Goal: Contribute content: Contribute content

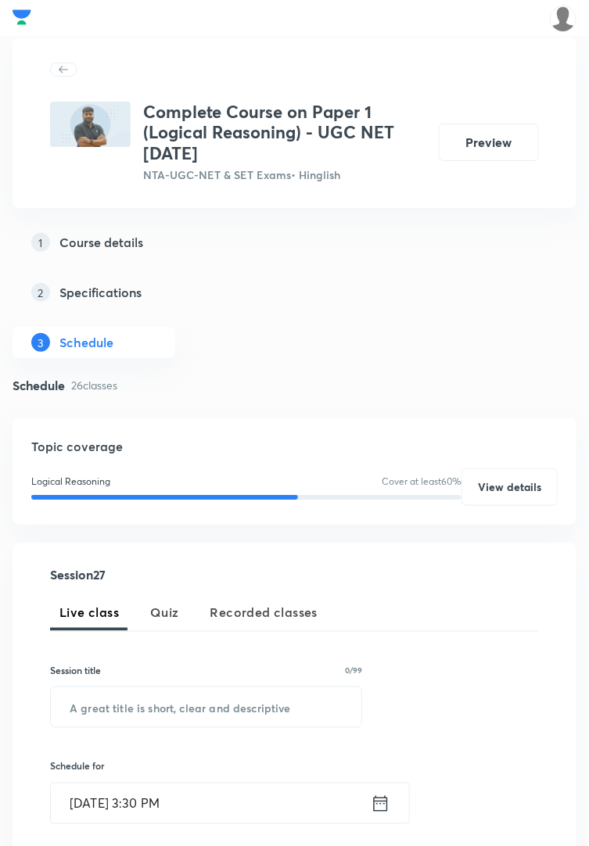
click at [175, 492] on input "text" at bounding box center [206, 707] width 310 height 40
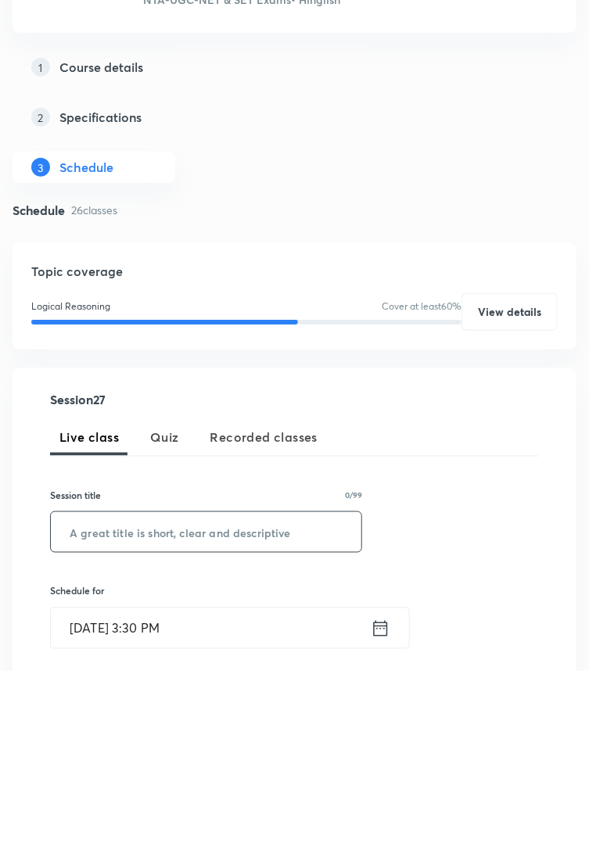
click at [169, 492] on input "text" at bounding box center [206, 707] width 310 height 40
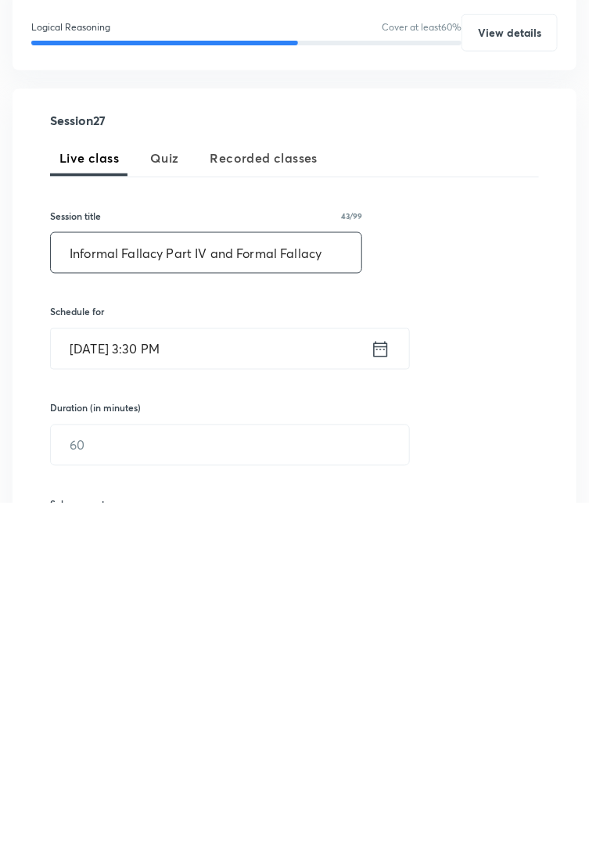
scroll to position [114, 0]
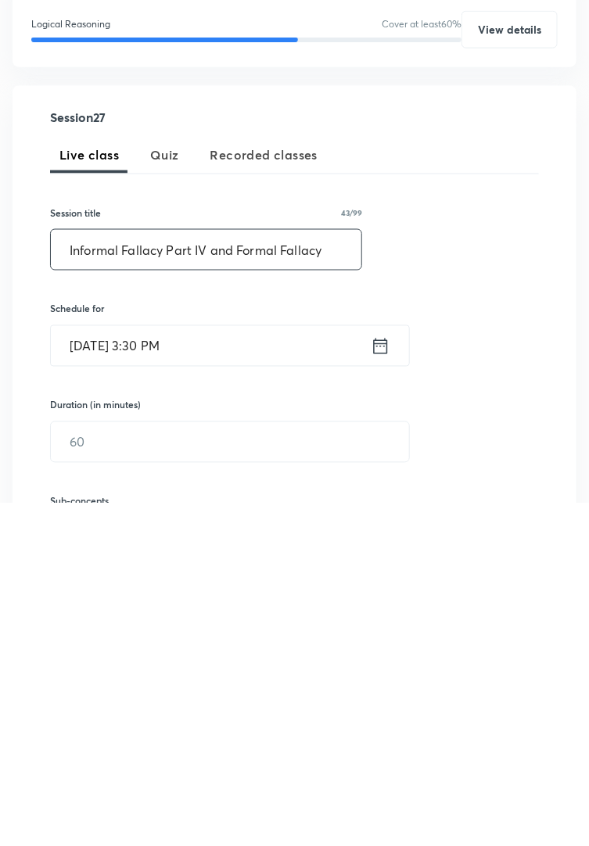
type input "Informal Fallacy Part IV and Formal Fallacy"
click at [374, 492] on icon at bounding box center [381, 689] width 20 height 22
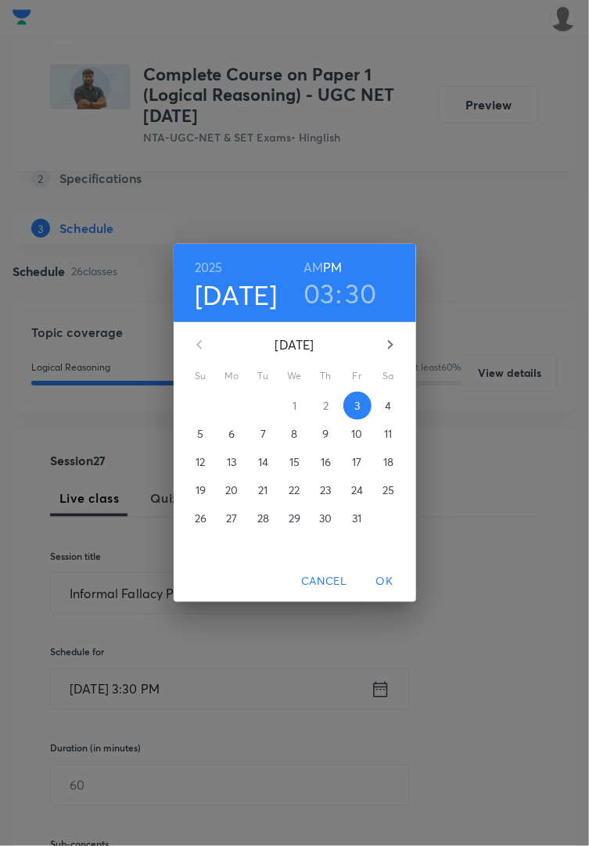
click at [397, 414] on span "4" at bounding box center [388, 406] width 28 height 16
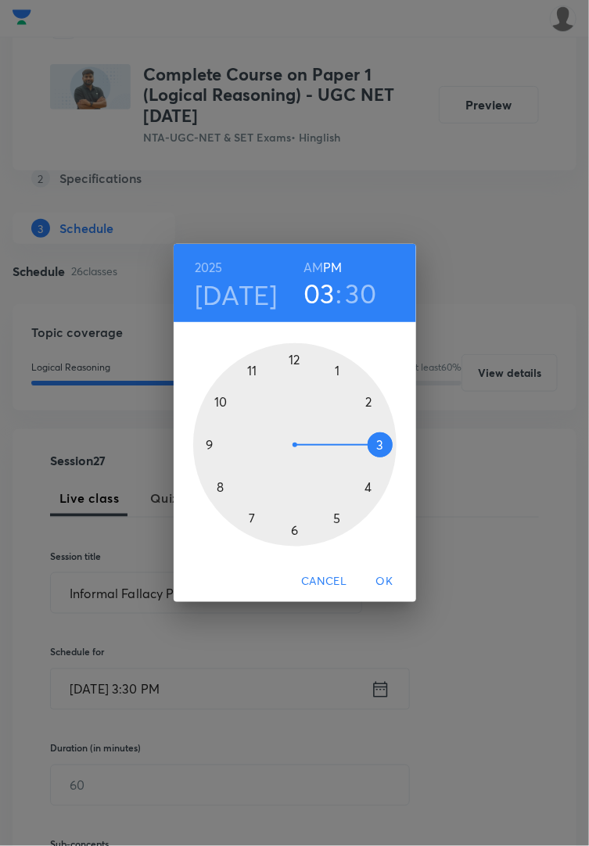
click at [221, 440] on div at bounding box center [294, 444] width 203 height 203
click at [320, 278] on h6 "AM" at bounding box center [313, 267] width 20 height 22
click at [298, 392] on div at bounding box center [294, 444] width 203 height 203
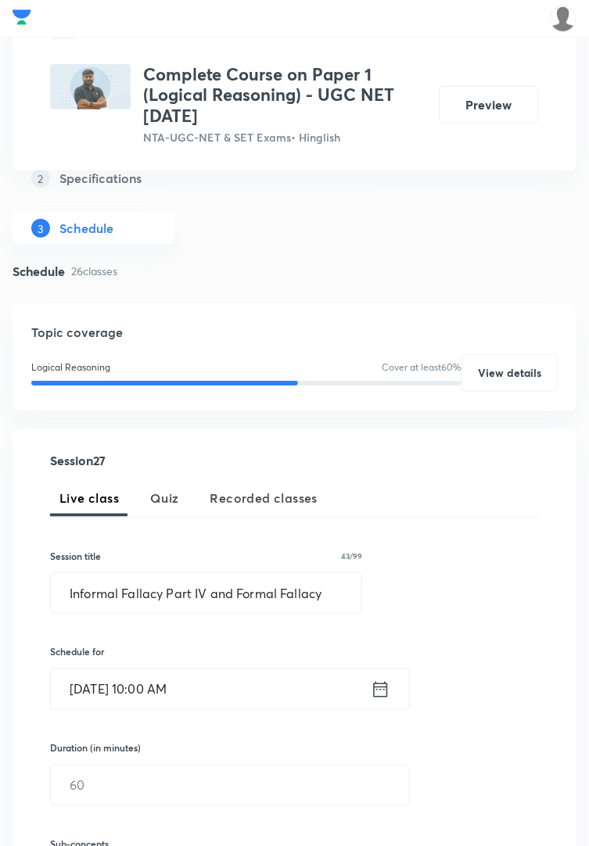
click at [129, 492] on input "text" at bounding box center [230, 785] width 358 height 40
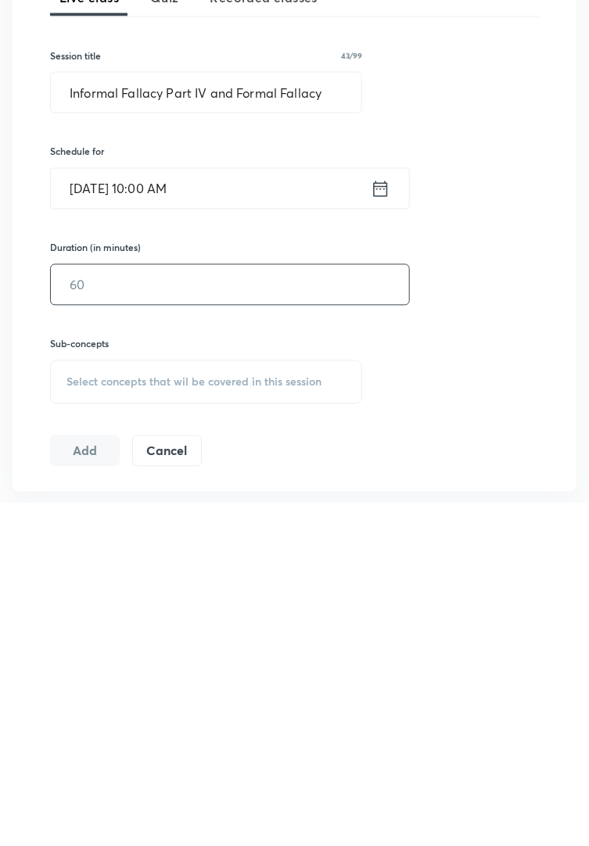
scroll to position [271, 0]
type input "65"
click at [229, 492] on span "Select concepts that wil be covered in this session" at bounding box center [193, 725] width 255 height 13
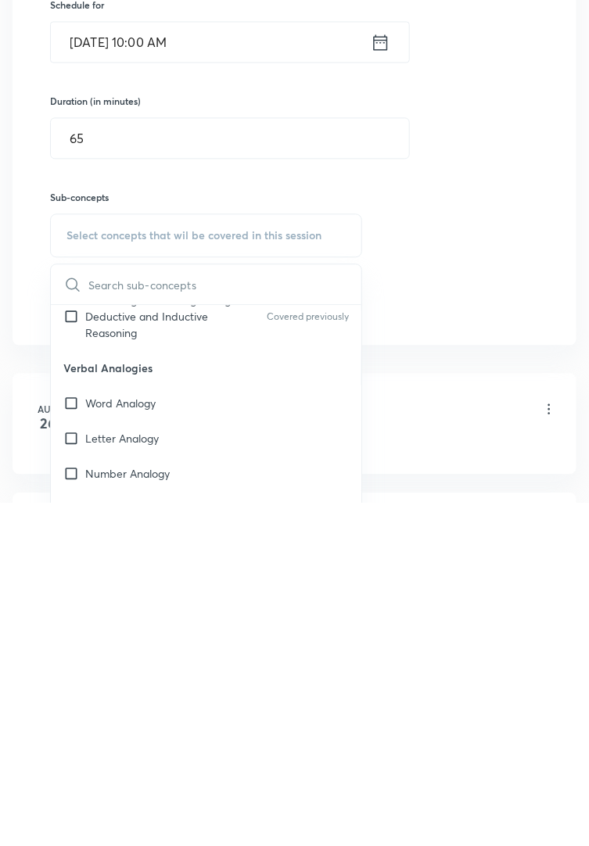
scroll to position [356, 0]
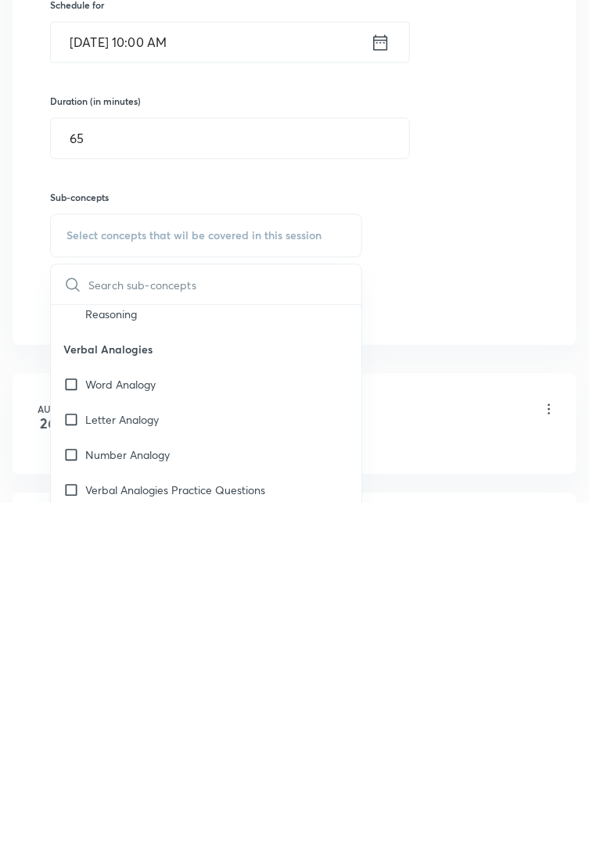
click at [188, 492] on div "Number Analogy" at bounding box center [206, 797] width 310 height 35
checkbox input "true"
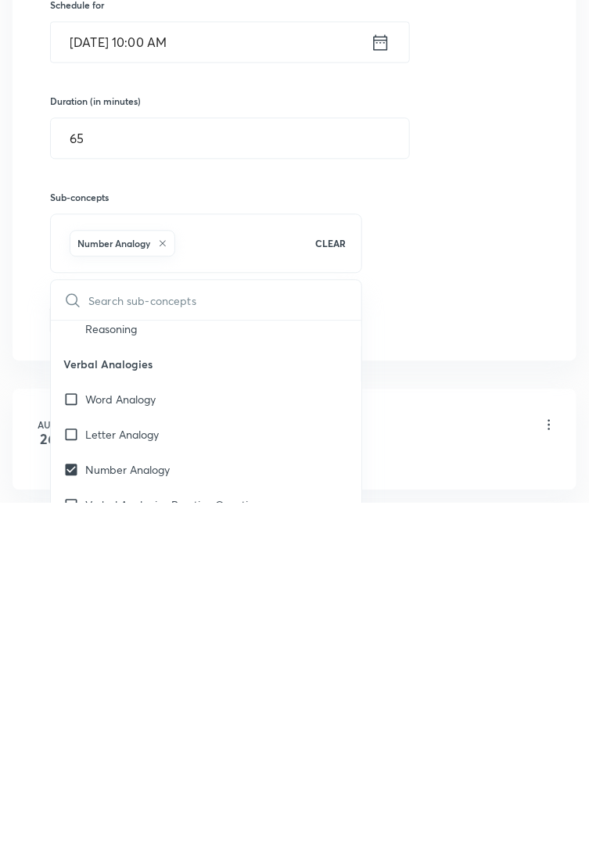
scroll to position [417, 0]
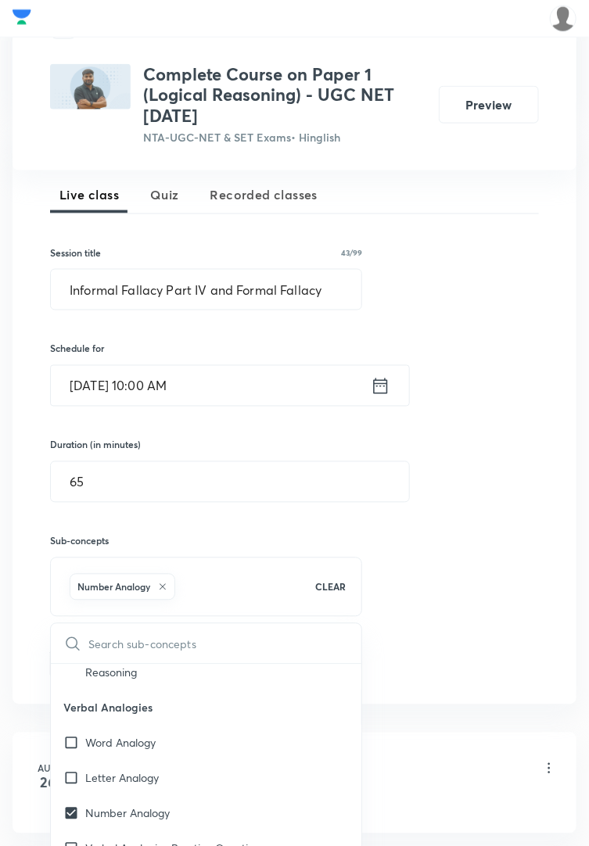
click at [106, 492] on div "Word Analogy" at bounding box center [206, 742] width 310 height 35
checkbox input "true"
click at [125, 492] on p "Letter Analogy" at bounding box center [121, 778] width 73 height 16
checkbox input "true"
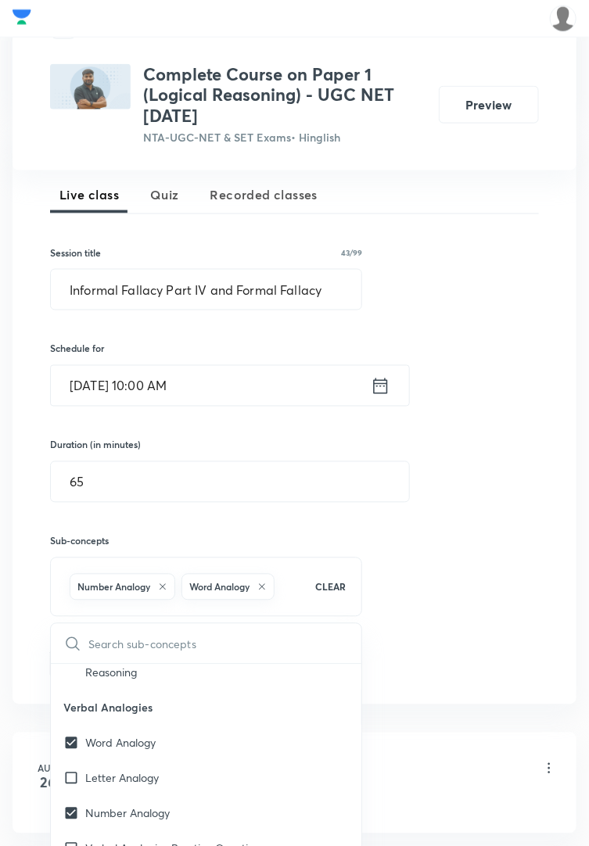
checkbox input "true"
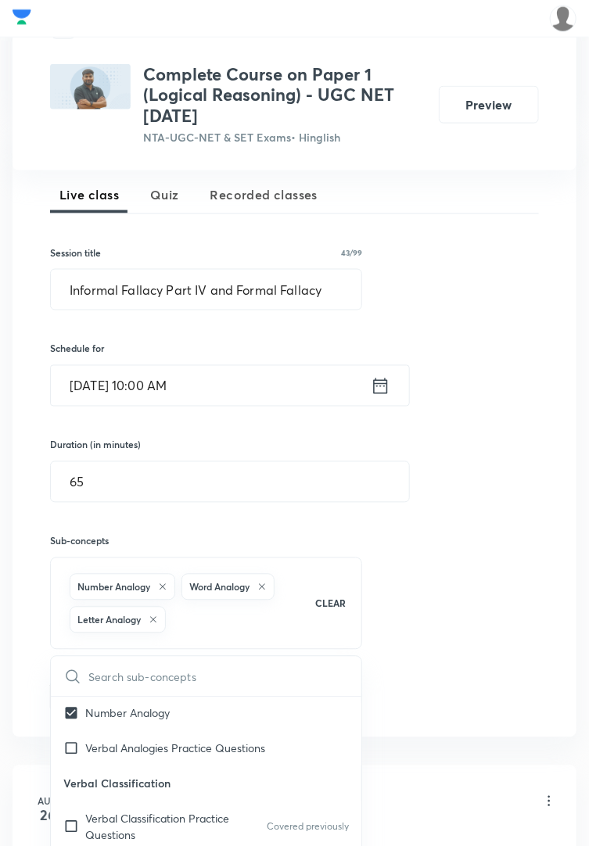
scroll to position [497, 0]
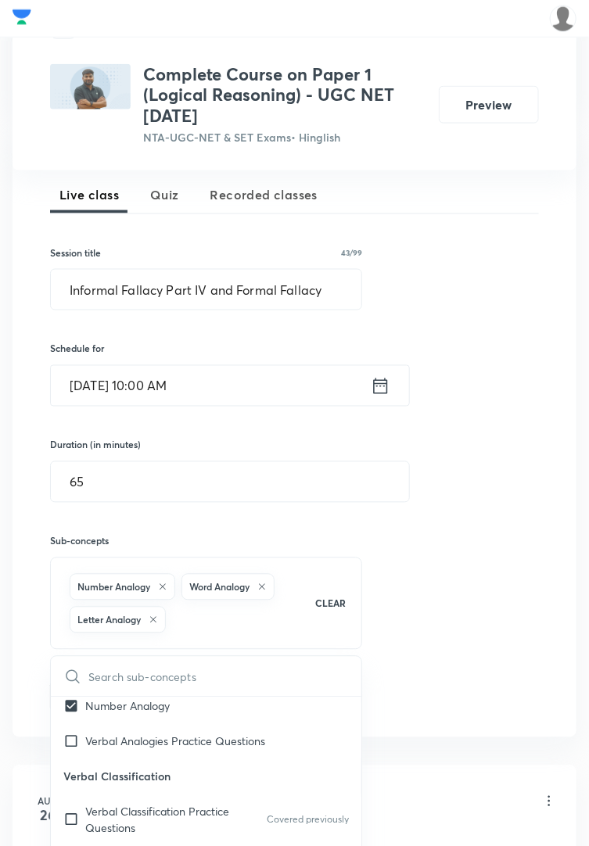
click at [155, 492] on p "Verbal Analogies Practice Questions" at bounding box center [175, 740] width 180 height 16
checkbox input "true"
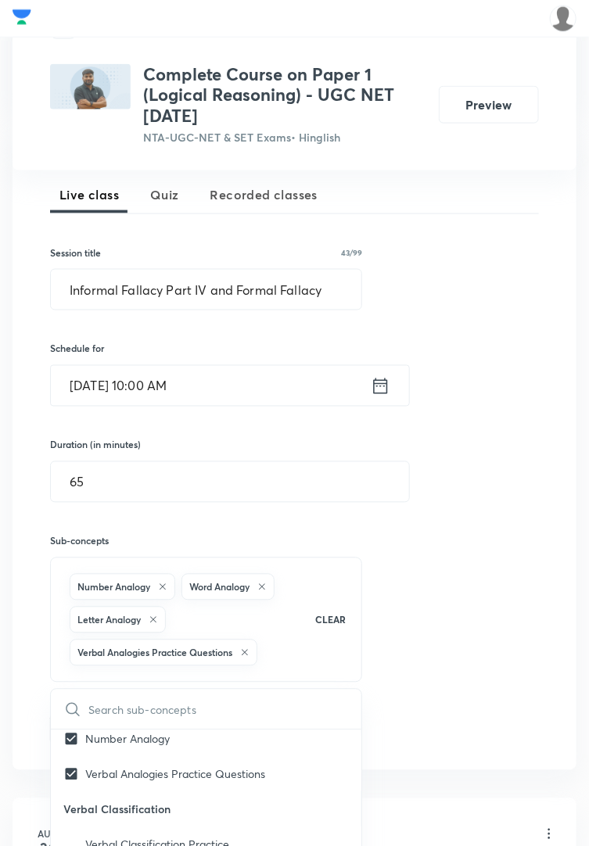
click at [458, 492] on div "Session 27 Live class Quiz Recorded classes Session title 43/99 Informal Fallac…" at bounding box center [294, 448] width 489 height 594
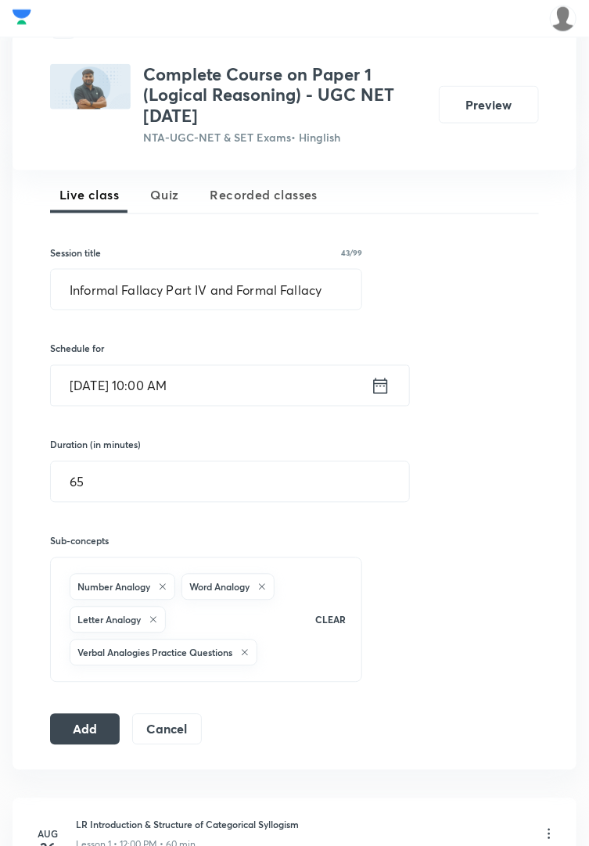
click at [90, 492] on button "Add" at bounding box center [85, 729] width 70 height 31
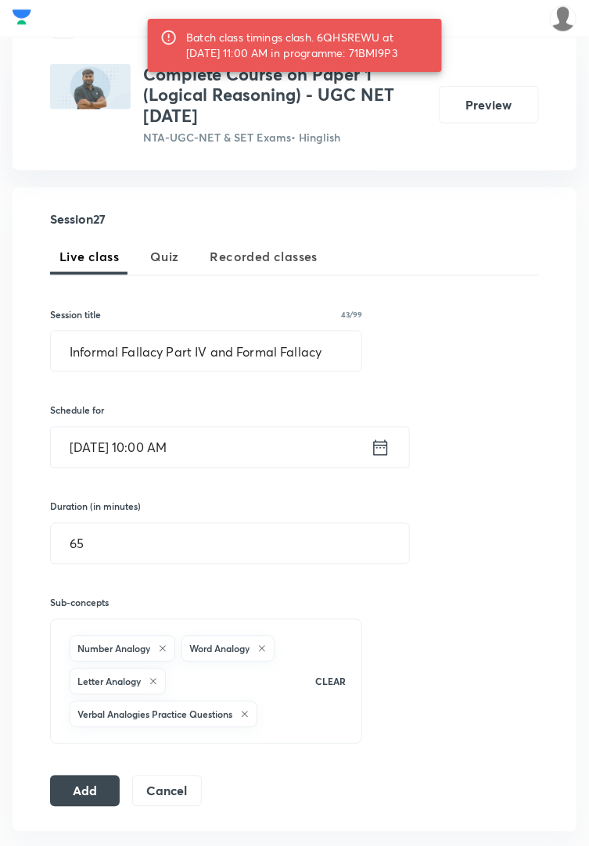
scroll to position [355, 0]
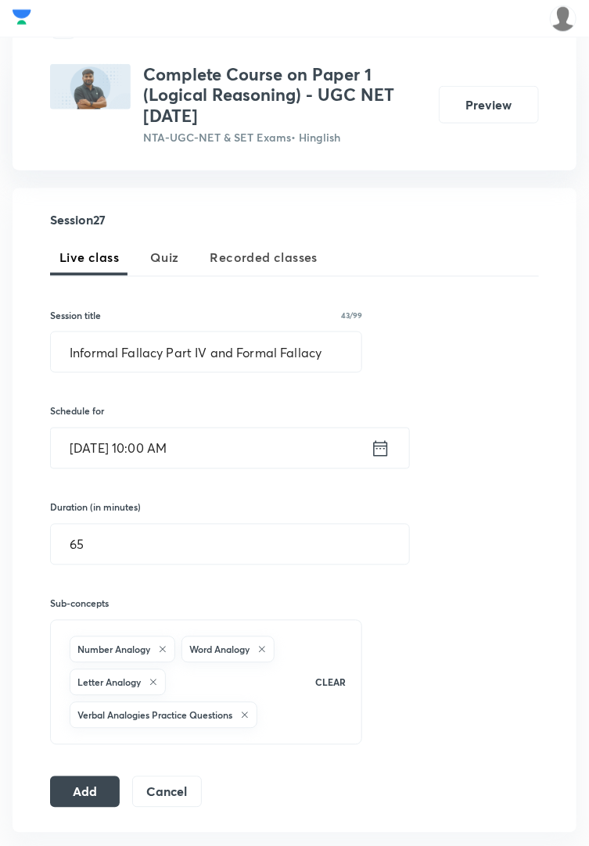
click at [81, 492] on button "Add" at bounding box center [85, 791] width 70 height 31
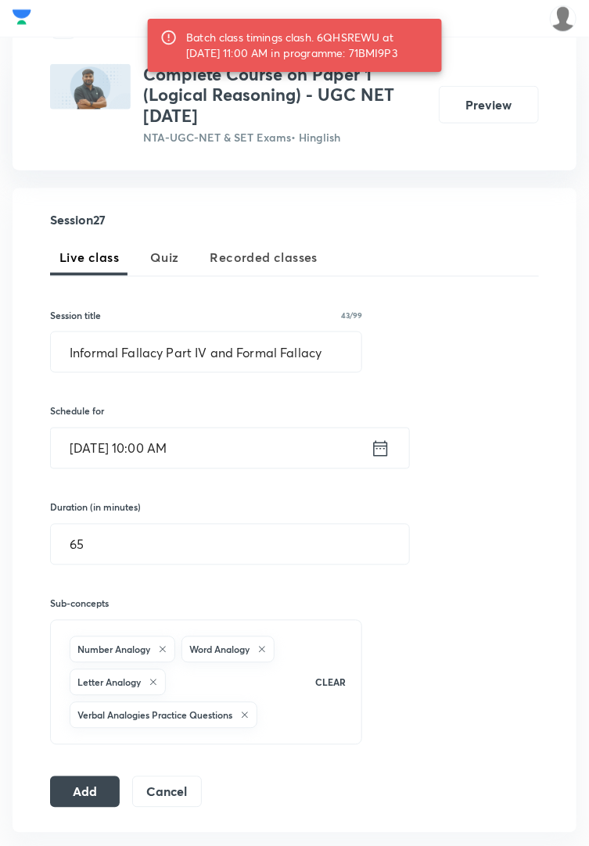
click at [279, 492] on input "65" at bounding box center [230, 545] width 358 height 40
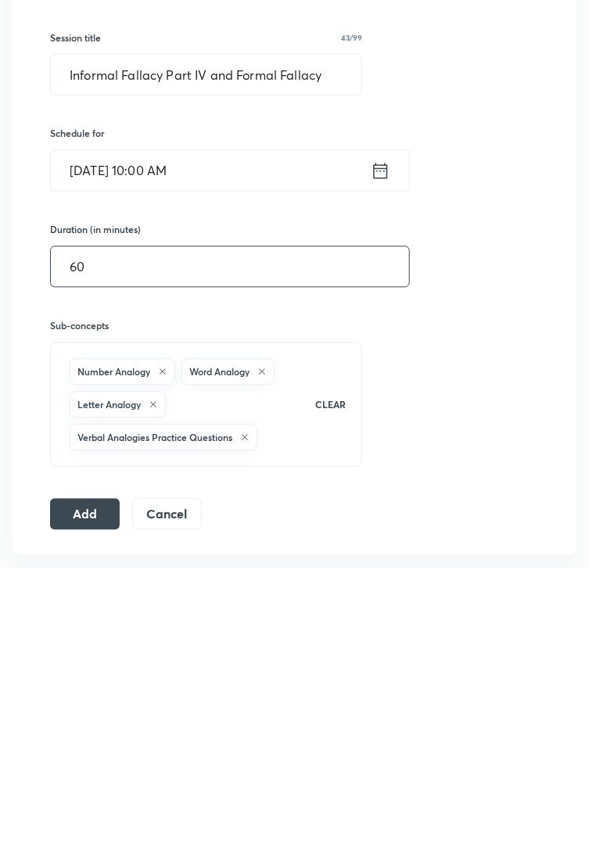
type input "60"
click at [84, 492] on button "Add" at bounding box center [85, 791] width 70 height 31
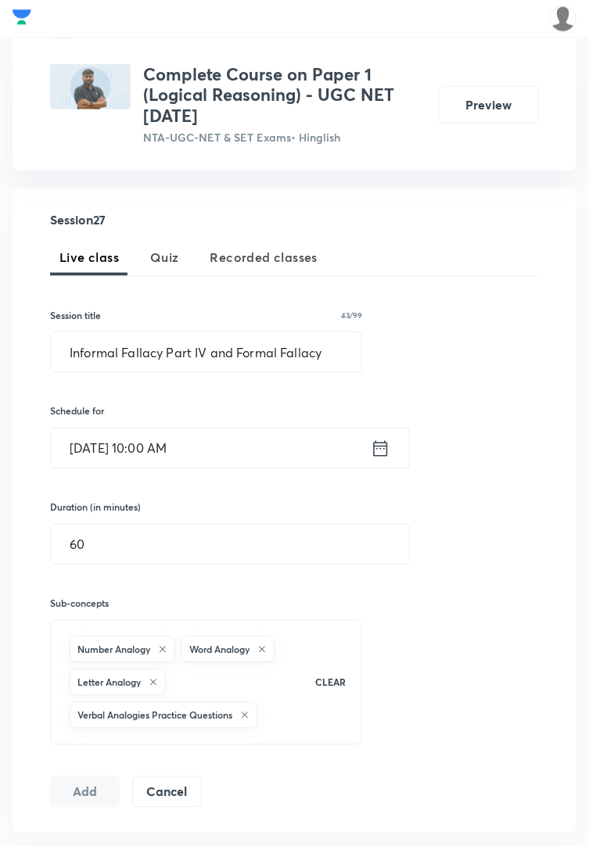
click at [87, 492] on button "Add" at bounding box center [85, 791] width 70 height 31
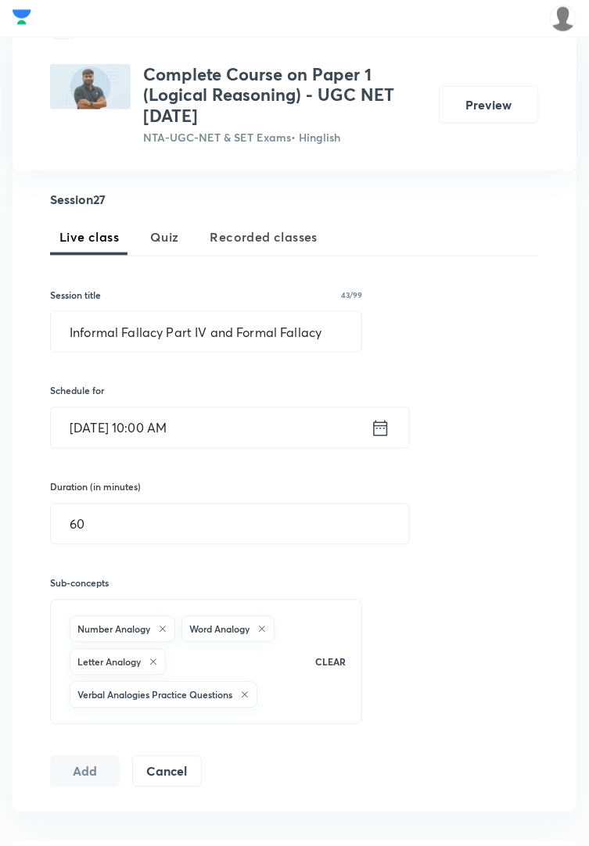
scroll to position [374, 0]
click at [84, 492] on button "Add" at bounding box center [85, 772] width 70 height 31
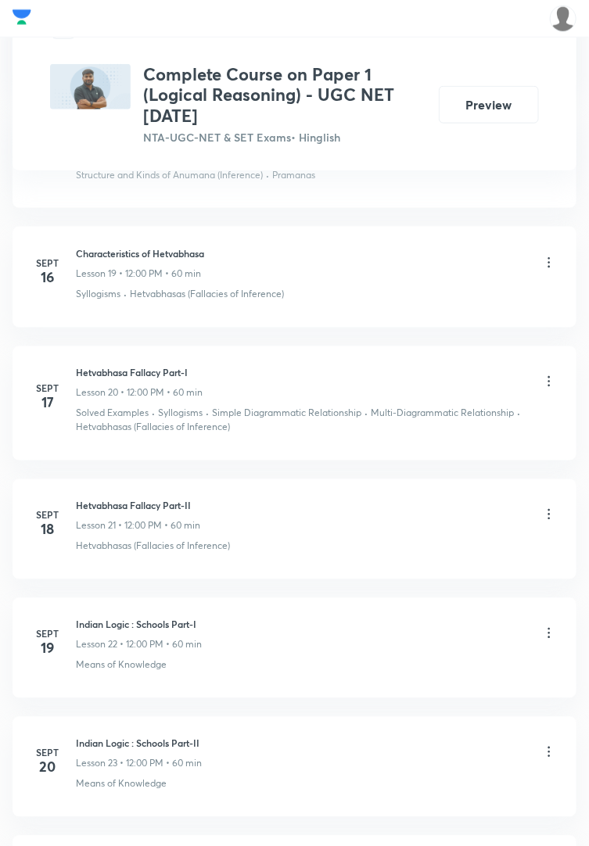
scroll to position [3595, 0]
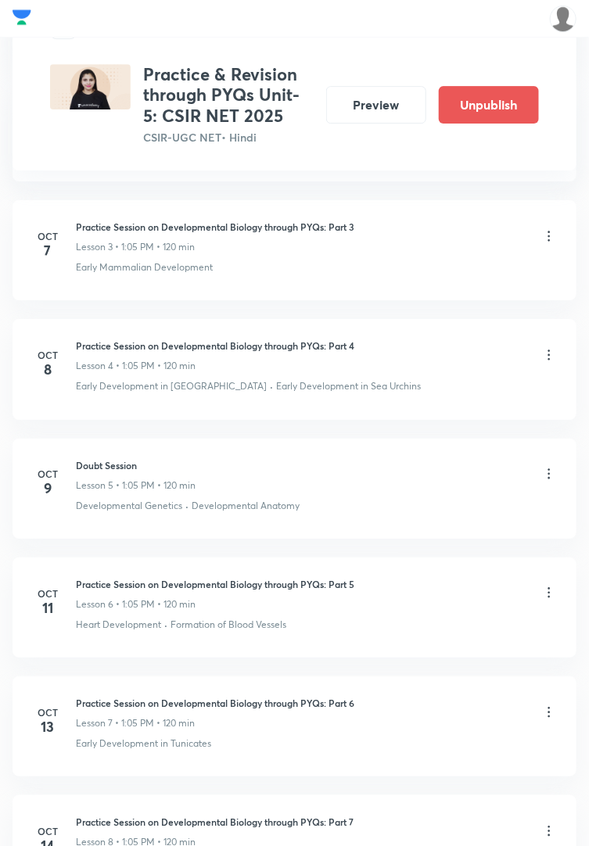
click at [571, 20] on img at bounding box center [563, 18] width 27 height 27
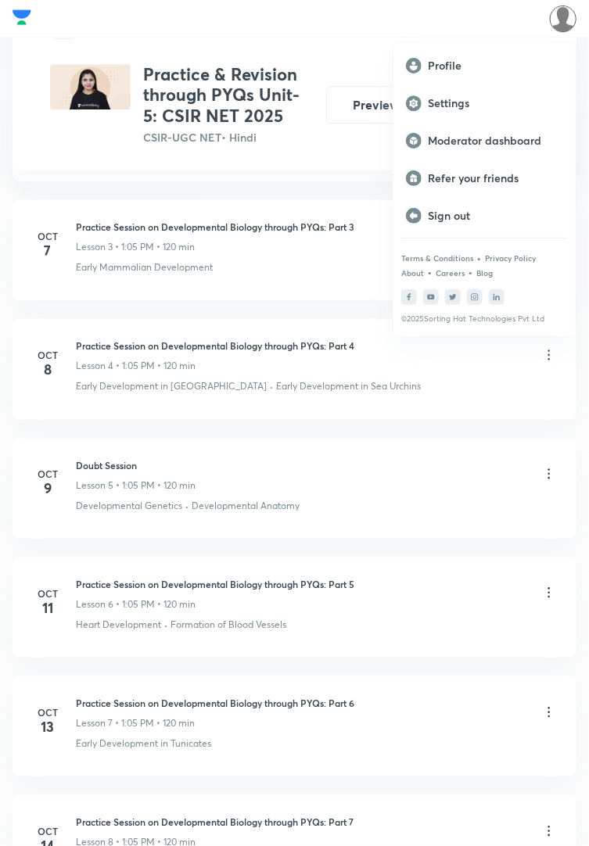
click at [507, 138] on p "Moderator dashboard" at bounding box center [495, 141] width 135 height 14
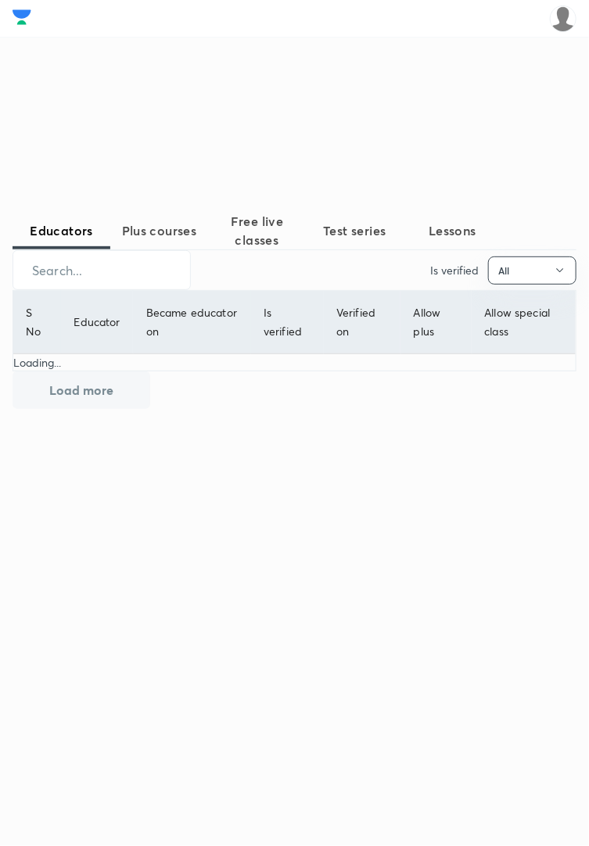
click at [55, 290] on input "text" at bounding box center [101, 270] width 177 height 40
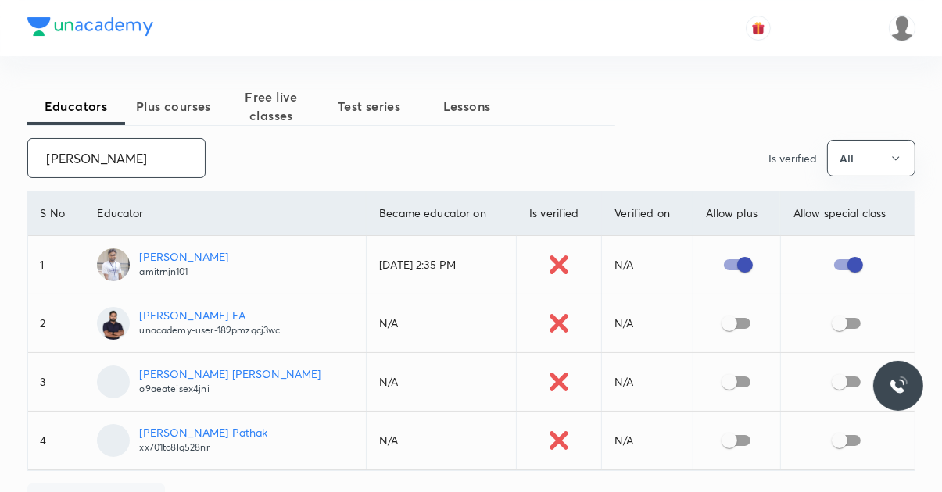
type input "[PERSON_NAME]"
copy p "amitrnjn101"
click at [173, 277] on p "amitrnjn101" at bounding box center [183, 272] width 89 height 14
click at [166, 111] on span "Plus courses" at bounding box center [174, 106] width 98 height 19
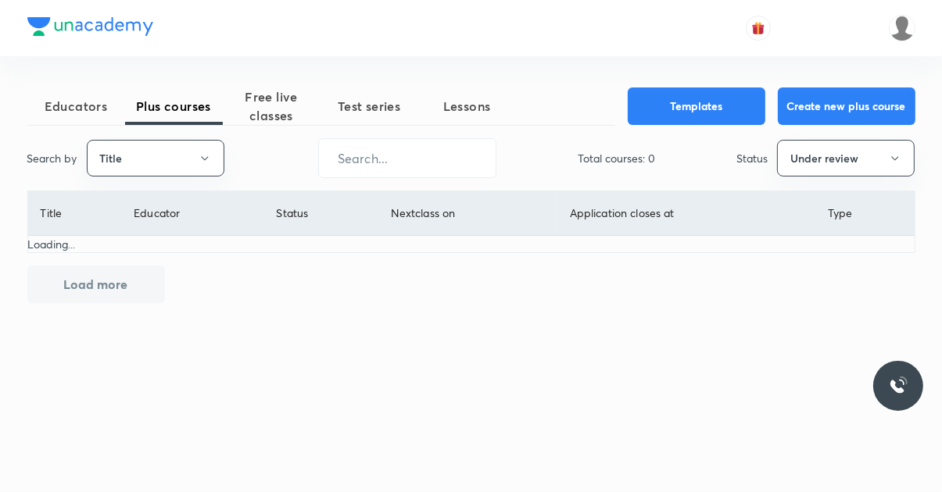
click at [152, 158] on button "Title" at bounding box center [156, 158] width 138 height 37
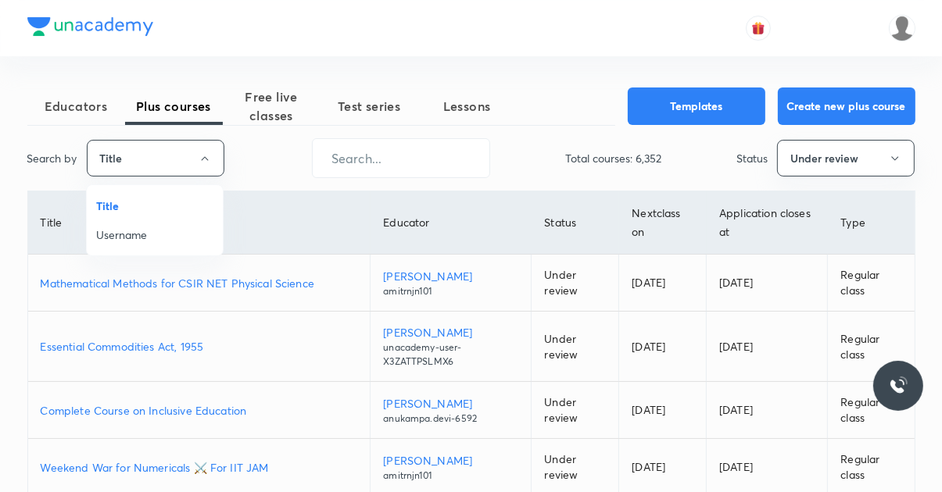
click at [118, 235] on span "Username" at bounding box center [154, 235] width 117 height 16
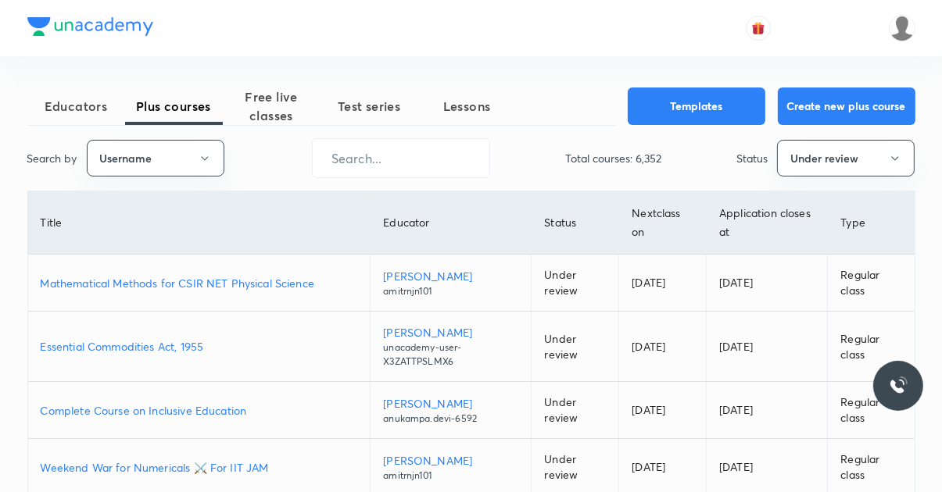
click at [378, 166] on input "text" at bounding box center [401, 158] width 177 height 40
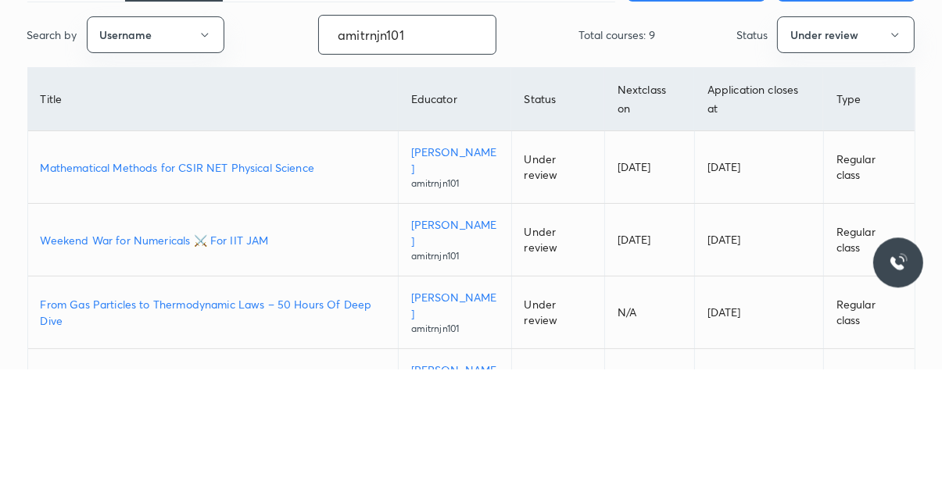
type input "amitrnjn101"
click at [122, 283] on p "Mathematical Methods for CSIR NET Physical Science" at bounding box center [213, 291] width 345 height 16
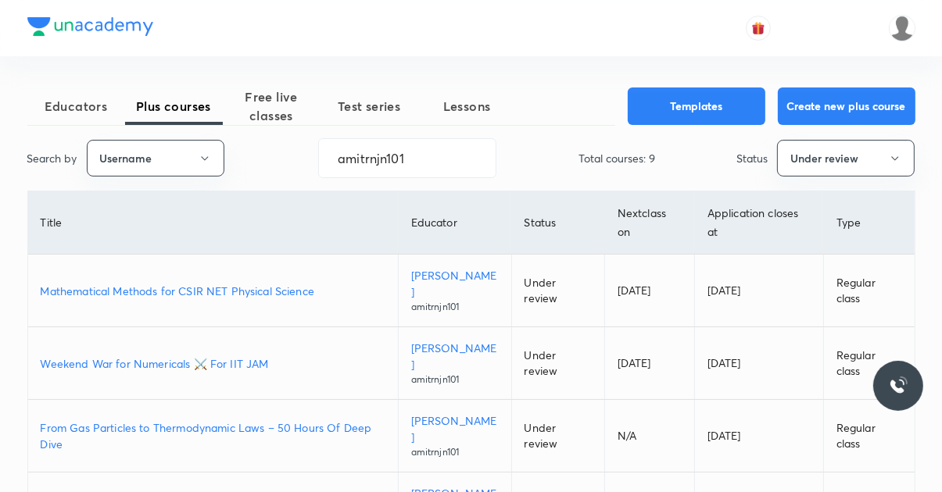
click at [102, 356] on p "Weekend War for Numericals ⚔️ For IIT JAM" at bounding box center [213, 364] width 345 height 16
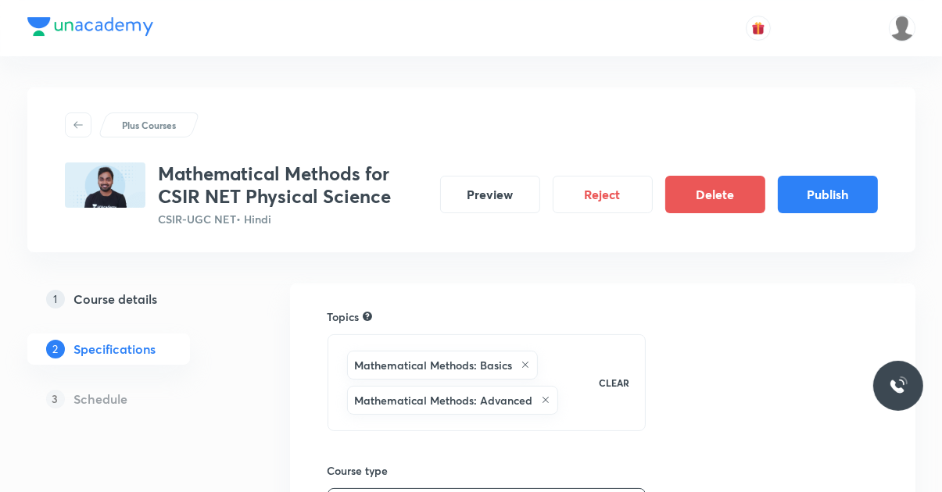
click at [846, 195] on button "Publish" at bounding box center [828, 195] width 100 height 38
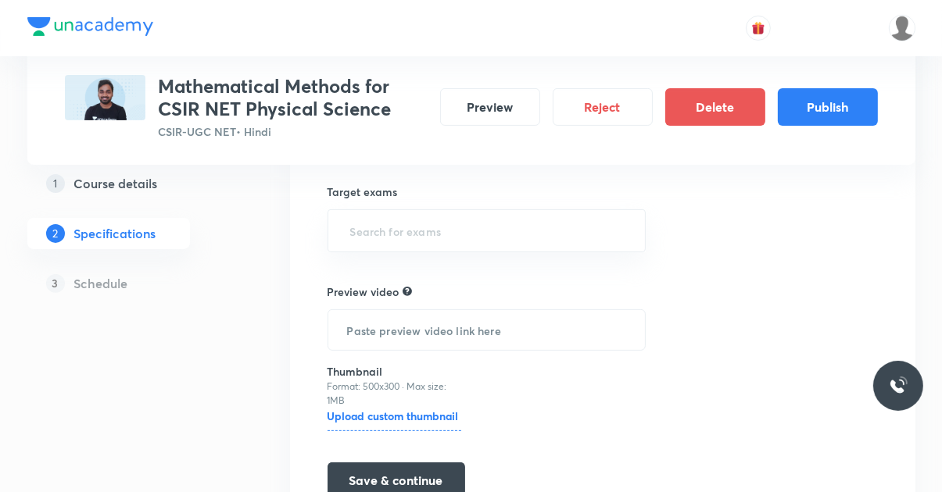
scroll to position [395, 0]
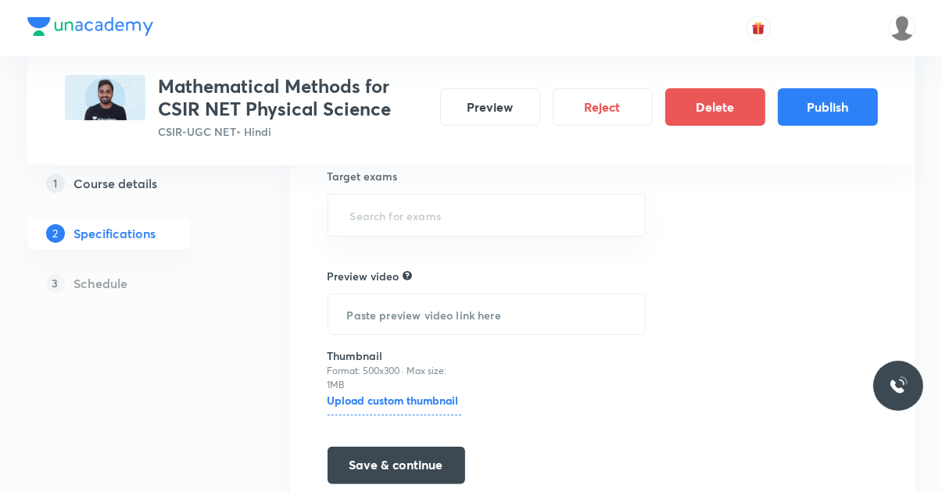
click at [95, 283] on h5 "Schedule" at bounding box center [101, 283] width 54 height 19
click at [107, 288] on h5 "Schedule" at bounding box center [101, 283] width 54 height 19
click at [504, 106] on button "Preview" at bounding box center [490, 107] width 100 height 38
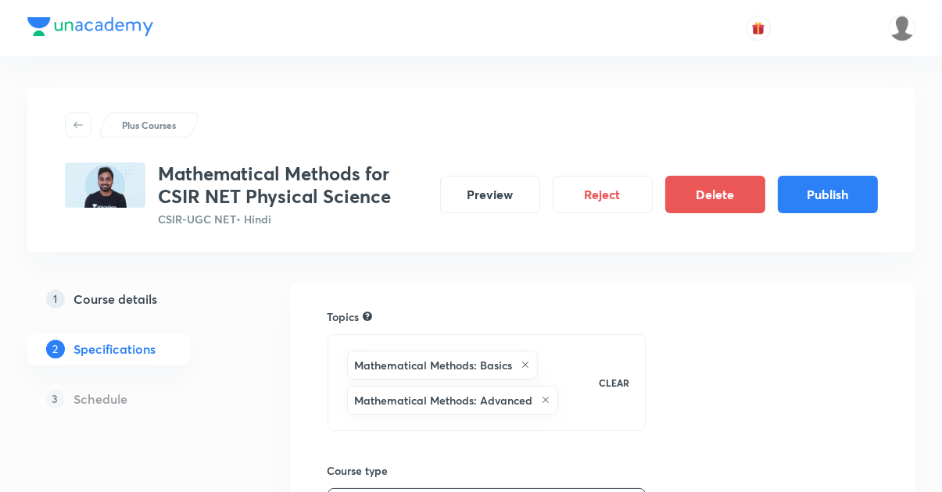
click at [840, 192] on button "Publish" at bounding box center [828, 195] width 100 height 38
click at [507, 200] on button "Preview" at bounding box center [490, 195] width 100 height 38
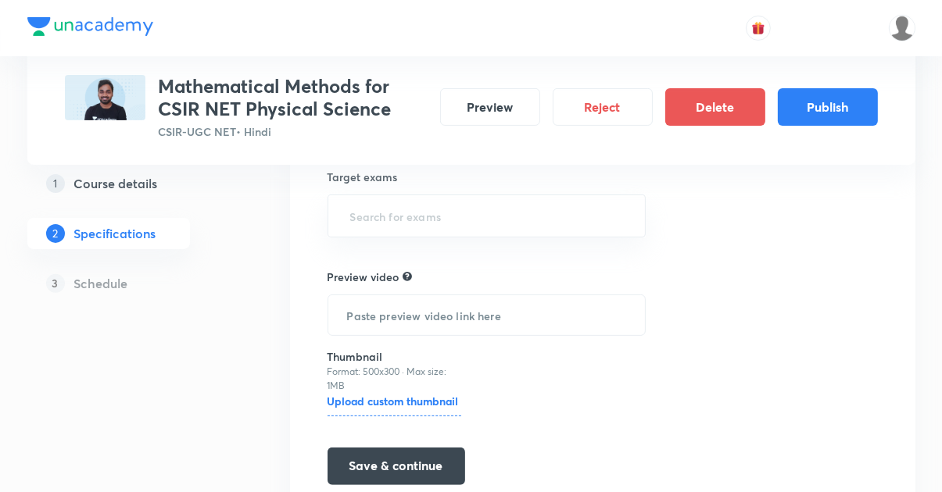
scroll to position [395, 0]
click at [419, 470] on button "Save & continue" at bounding box center [397, 466] width 138 height 38
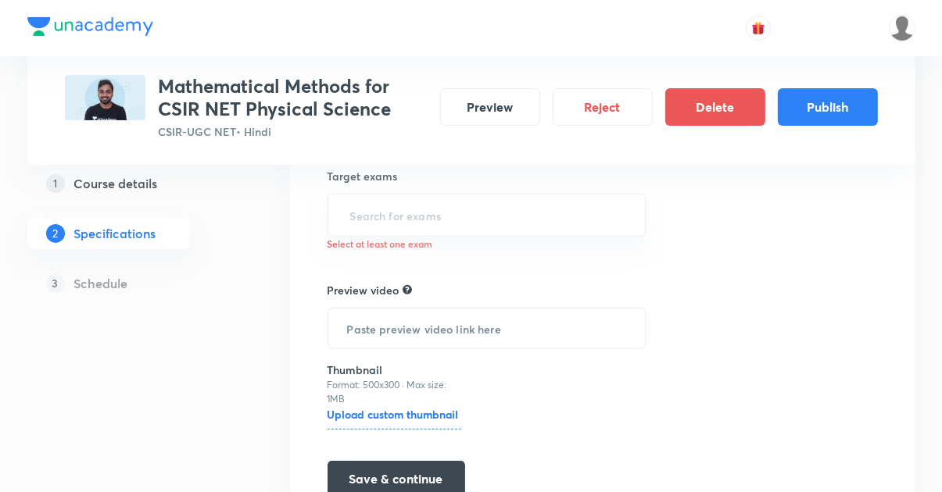
click at [581, 217] on input "text" at bounding box center [487, 215] width 280 height 29
type input "N"
type input "CSIR"
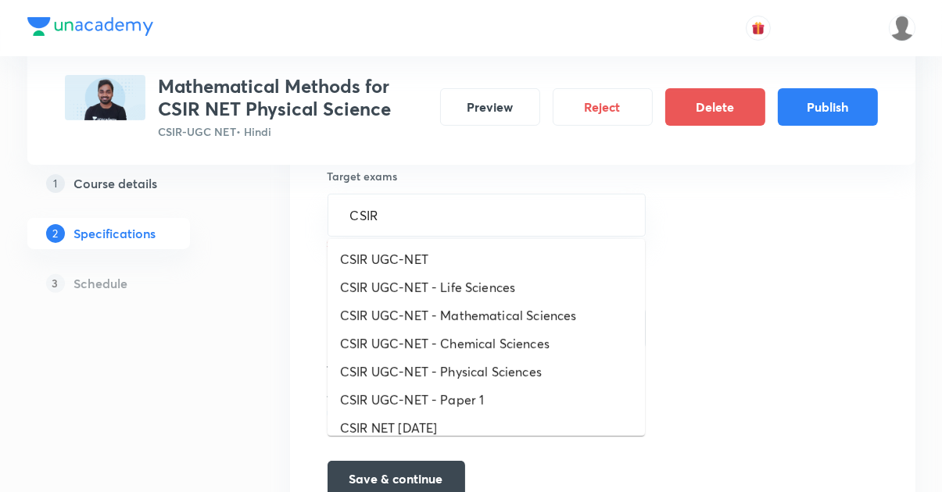
click at [363, 264] on li "CSIR UGC-NET" at bounding box center [486, 259] width 317 height 28
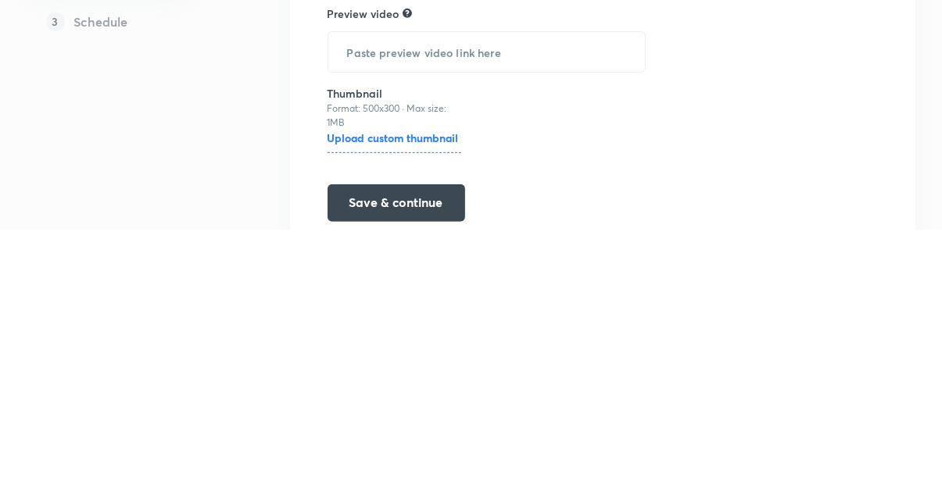
click at [356, 466] on button "Save & continue" at bounding box center [397, 466] width 138 height 38
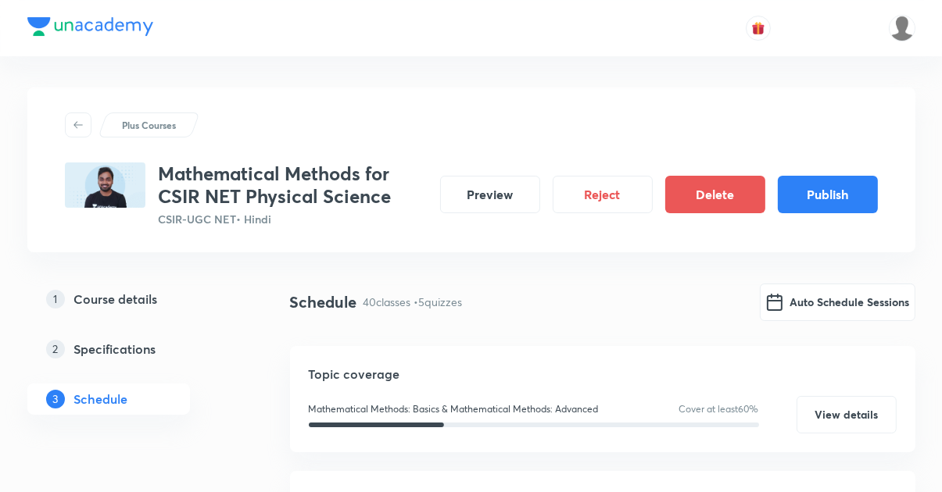
click at [848, 307] on button "Auto Schedule Sessions" at bounding box center [838, 303] width 156 height 38
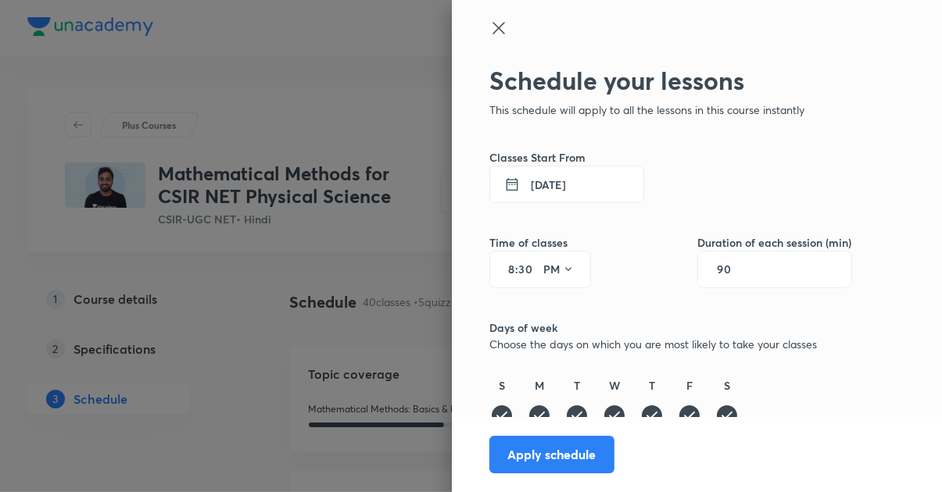
click at [525, 274] on input "30" at bounding box center [527, 269] width 19 height 13
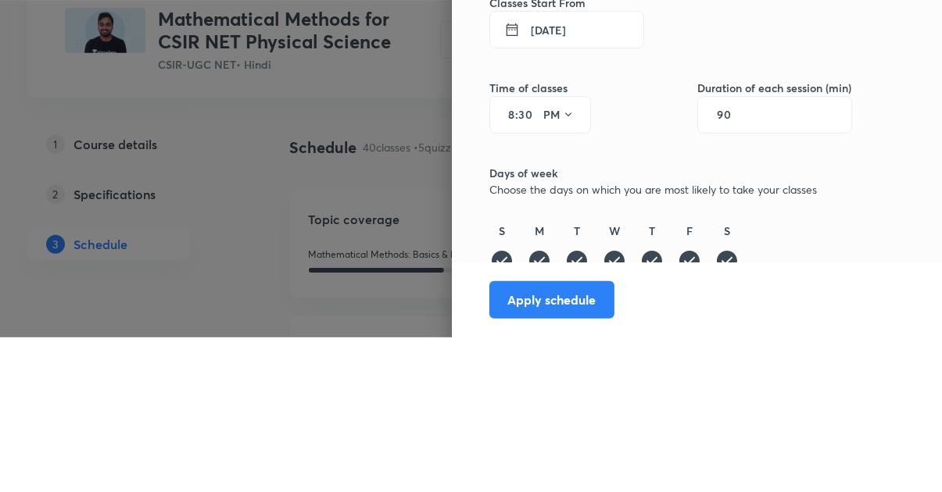
click at [532, 275] on input "30" at bounding box center [527, 269] width 19 height 13
type input "35"
click at [900, 275] on div "Schedule your lessons This schedule will apply to all the lessons in this cours…" at bounding box center [697, 246] width 490 height 492
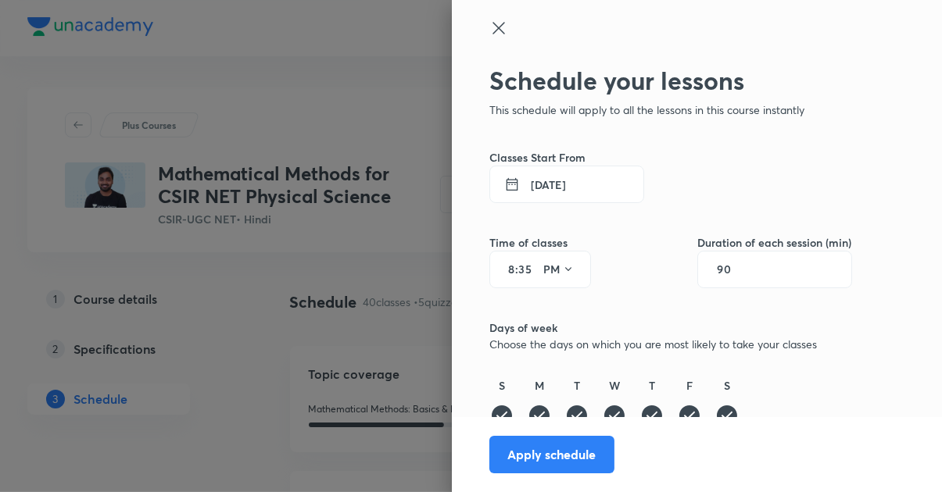
click at [570, 452] on button "Apply schedule" at bounding box center [551, 455] width 125 height 38
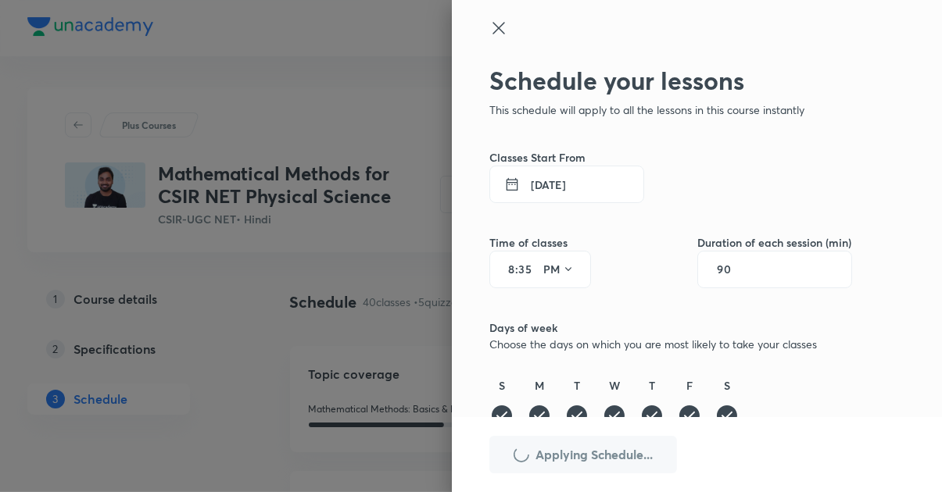
click at [500, 28] on icon at bounding box center [498, 28] width 19 height 19
click at [496, 22] on icon at bounding box center [498, 28] width 19 height 19
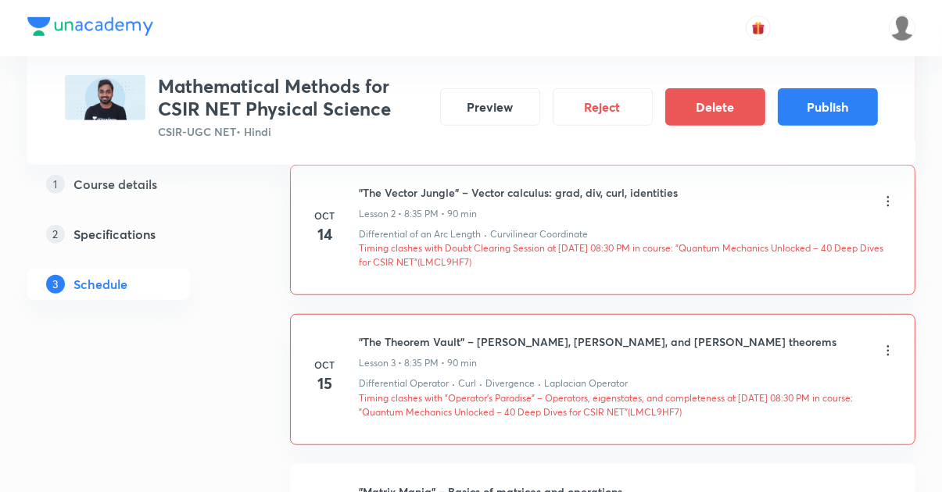
scroll to position [1069, 0]
click at [654, 287] on li "Oct 14 "The Vector Jungle" – Vector calculus: grad, div, curl, identities Lesso…" at bounding box center [602, 228] width 625 height 131
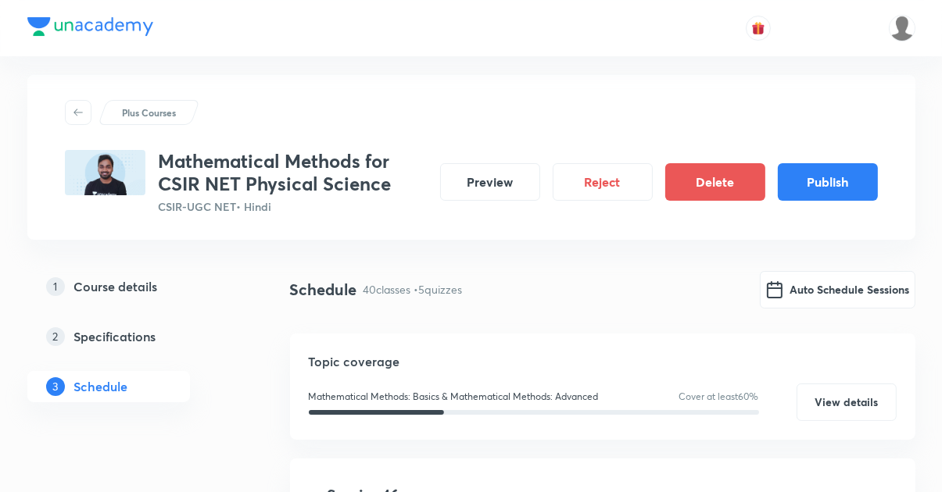
scroll to position [0, 0]
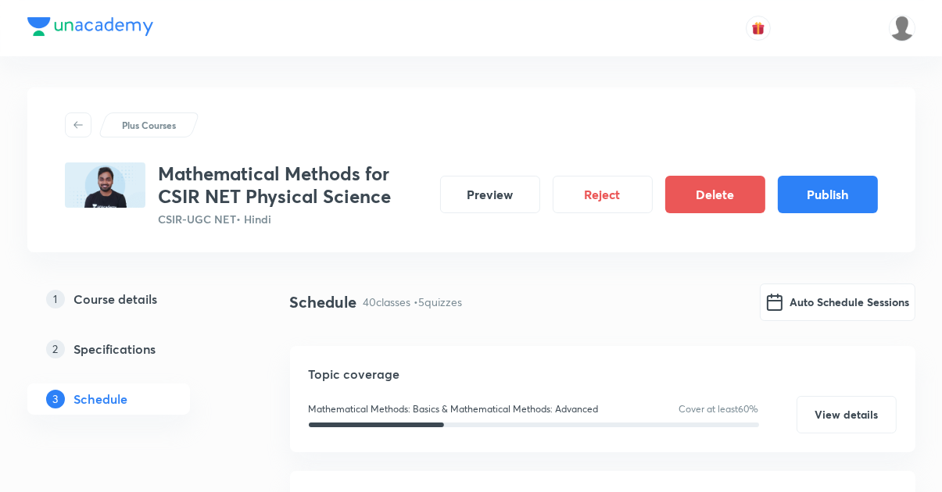
click at [832, 306] on button "Auto Schedule Sessions" at bounding box center [838, 303] width 156 height 38
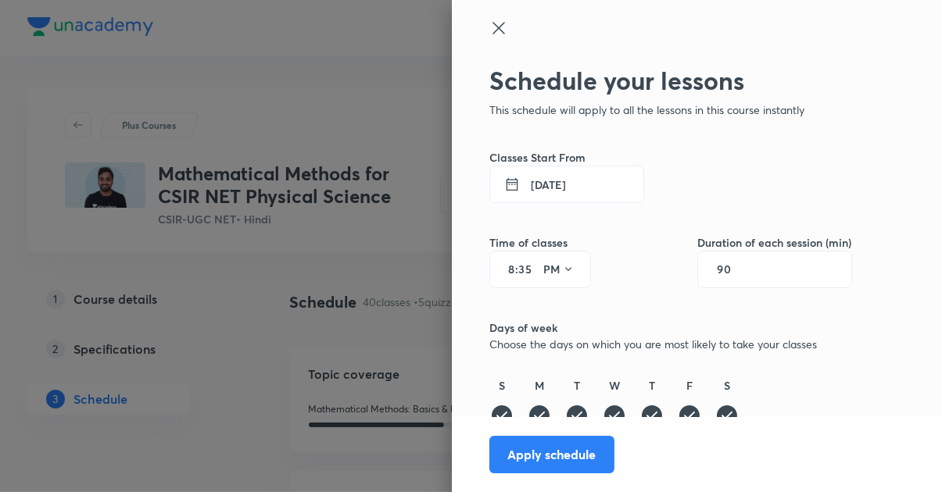
click at [529, 268] on input "35" at bounding box center [527, 269] width 19 height 13
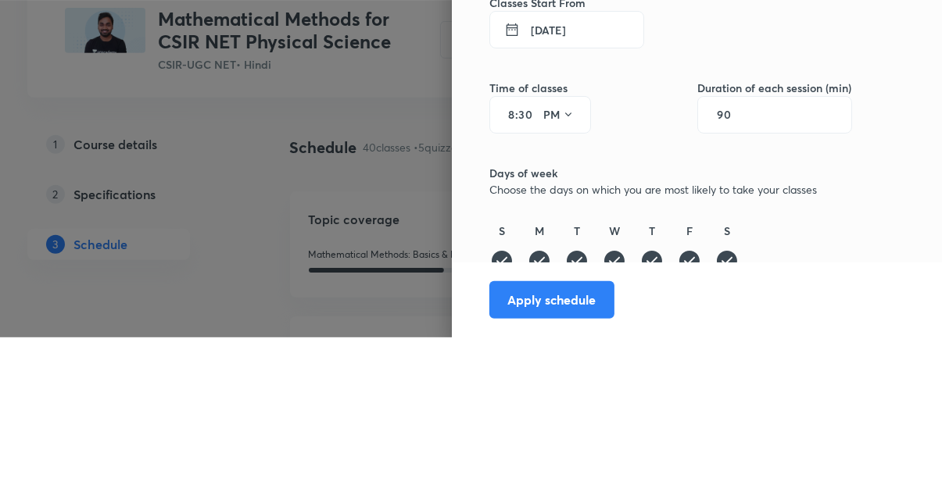
scroll to position [14, 0]
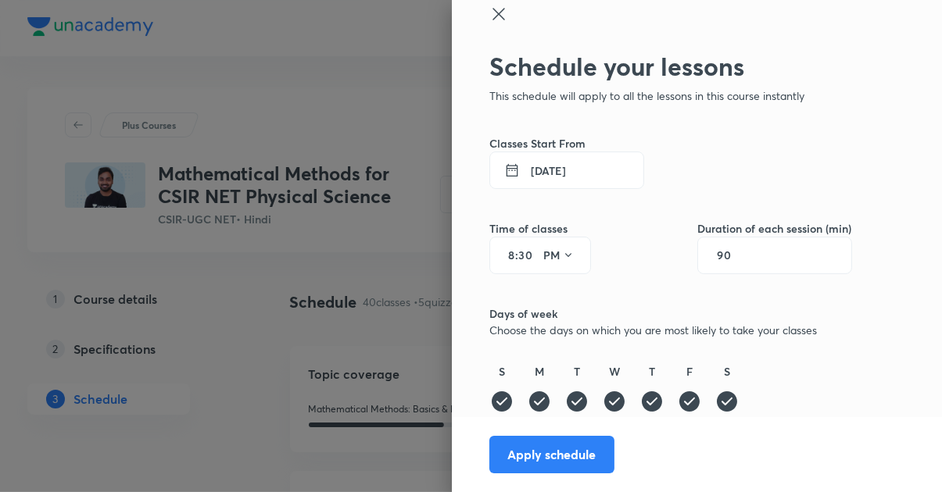
type input "30"
click at [576, 455] on button "Apply schedule" at bounding box center [551, 455] width 125 height 38
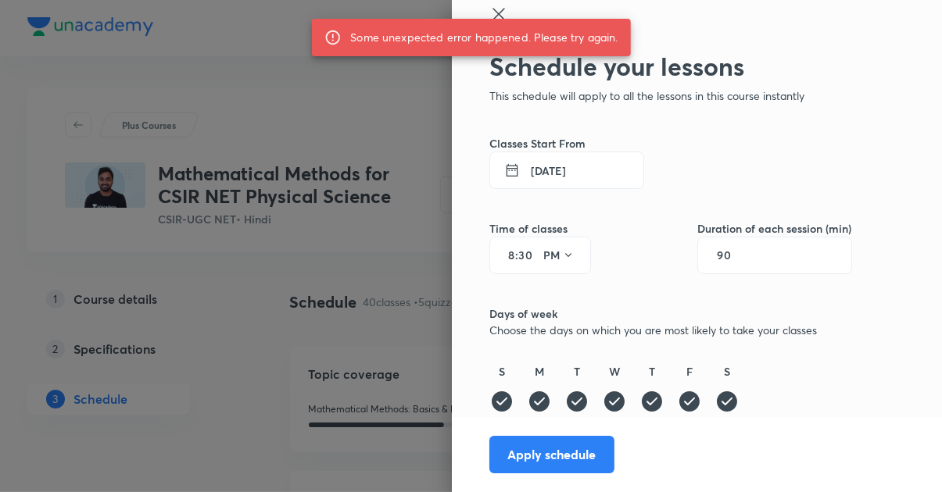
click at [504, 11] on icon at bounding box center [498, 14] width 19 height 19
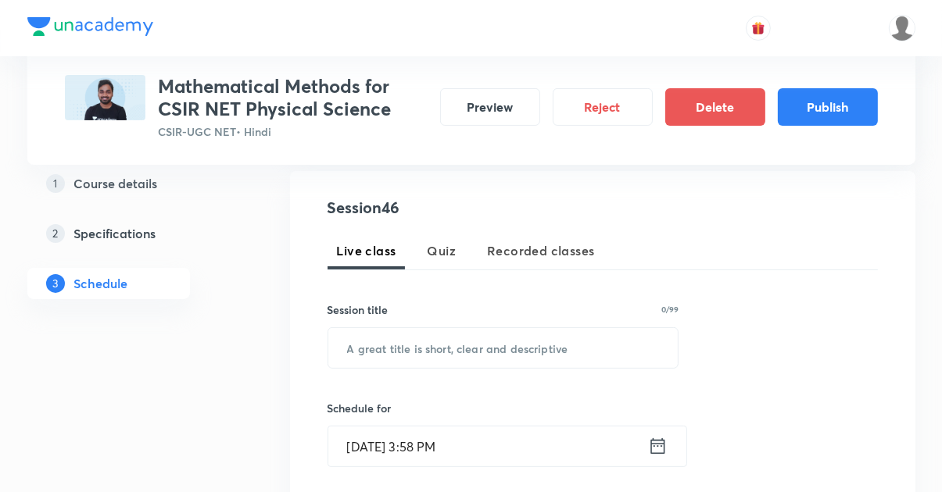
scroll to position [0, 0]
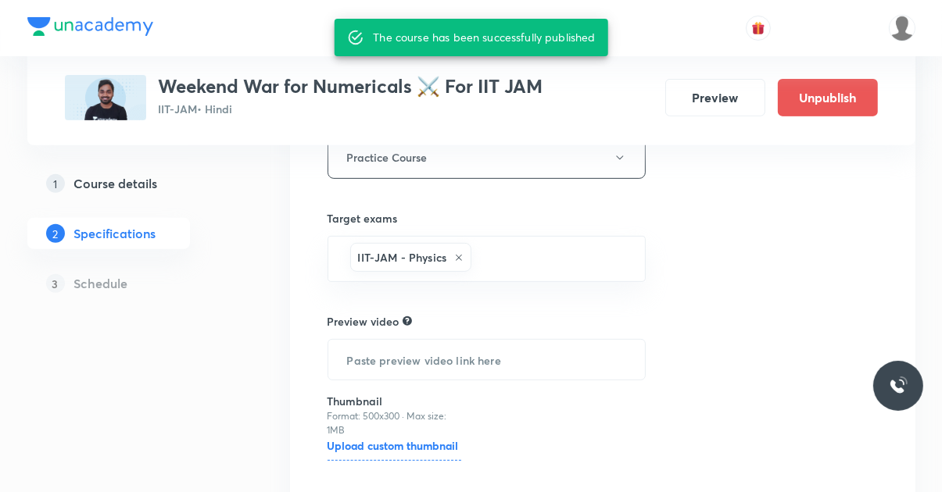
scroll to position [589, 0]
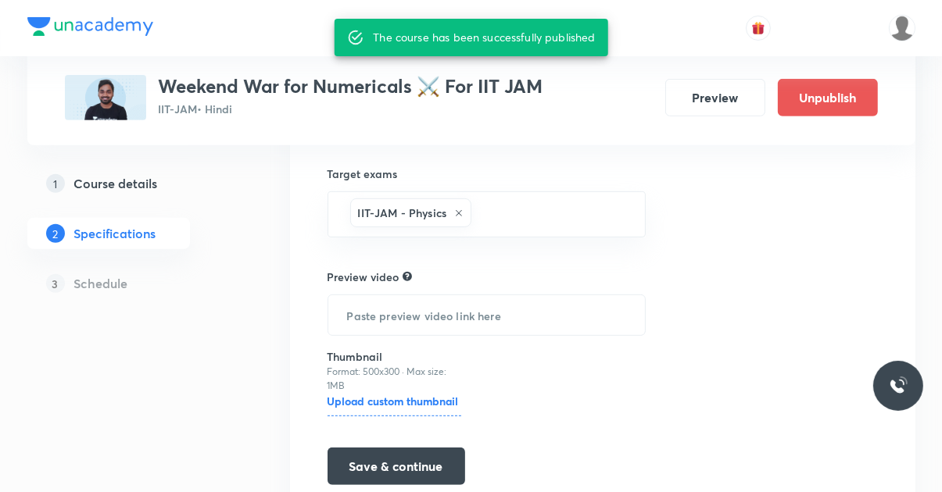
click at [718, 96] on button "Preview" at bounding box center [715, 98] width 100 height 38
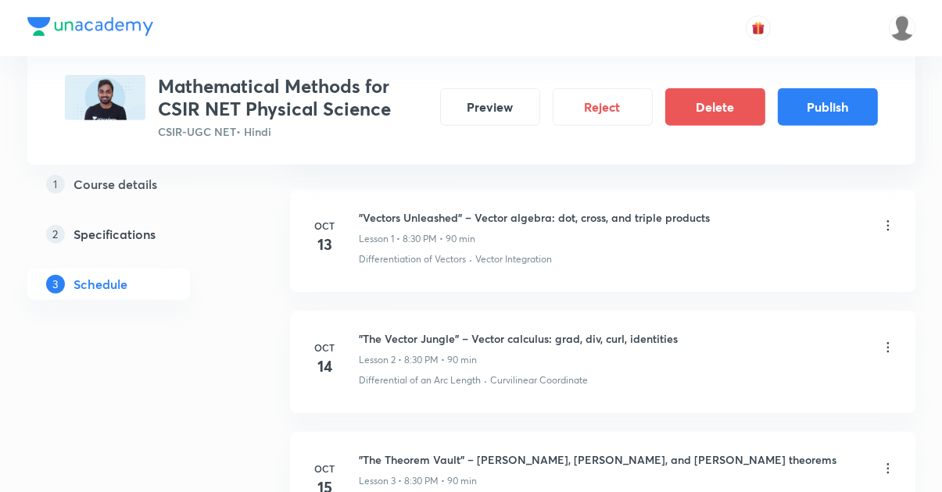
scroll to position [895, 0]
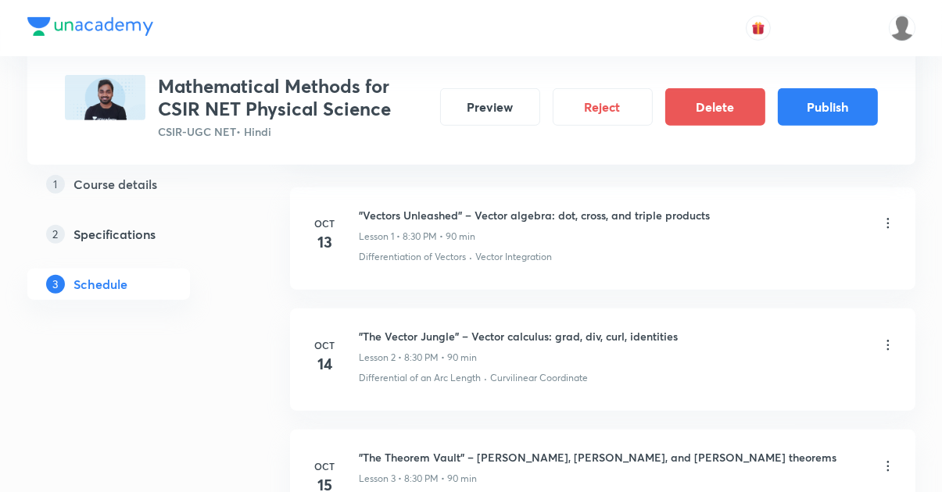
click at [829, 100] on button "Publish" at bounding box center [828, 107] width 100 height 38
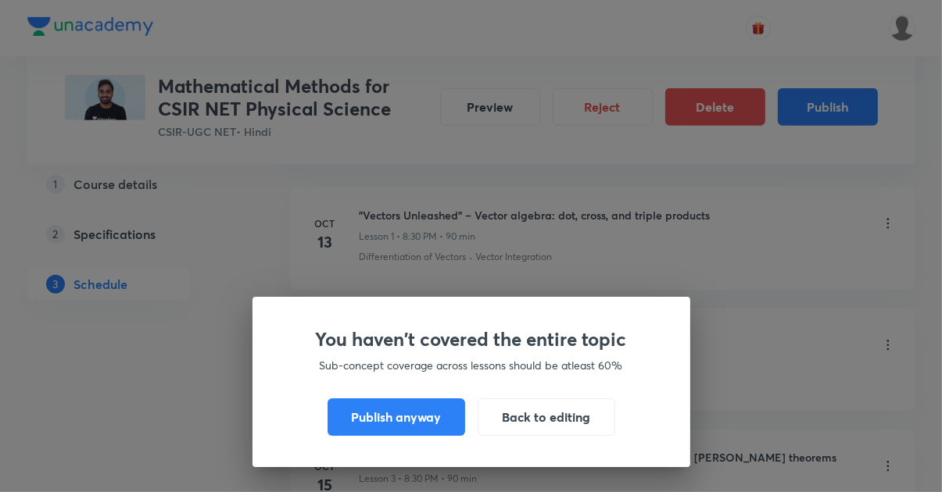
click at [406, 436] on button "Publish anyway" at bounding box center [397, 418] width 138 height 38
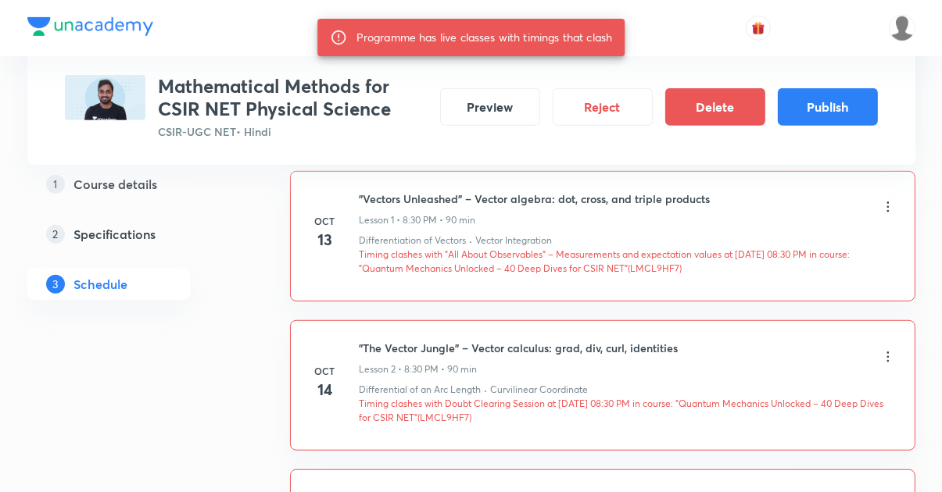
scroll to position [911, 0]
